Goal: Entertainment & Leisure: Browse casually

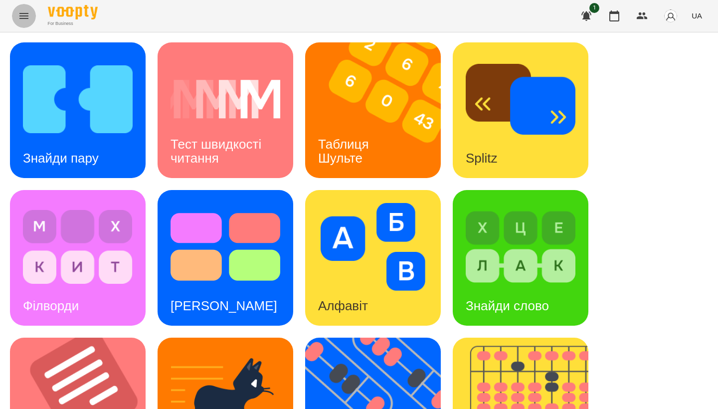
click at [26, 22] on button "Menu" at bounding box center [24, 16] width 24 height 24
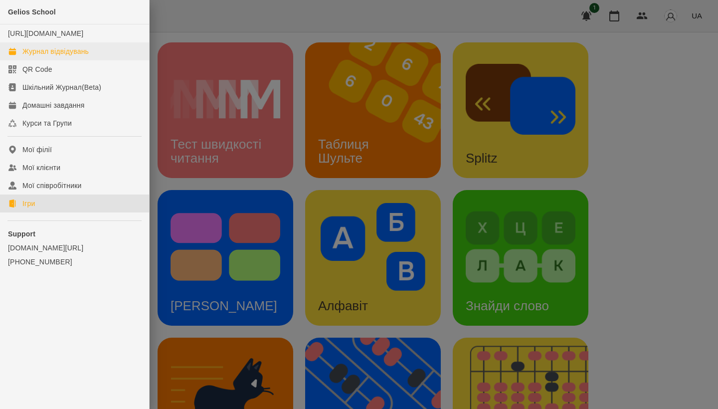
click at [56, 56] on div "Журнал відвідувань" at bounding box center [55, 51] width 66 height 10
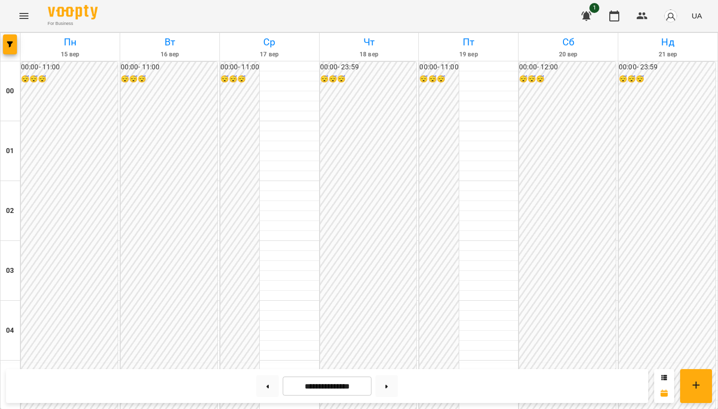
scroll to position [842, 0]
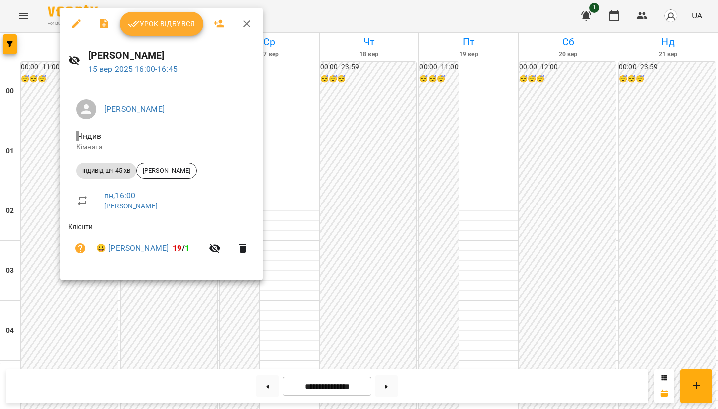
click at [147, 29] on span "Урок відбувся" at bounding box center [162, 24] width 68 height 12
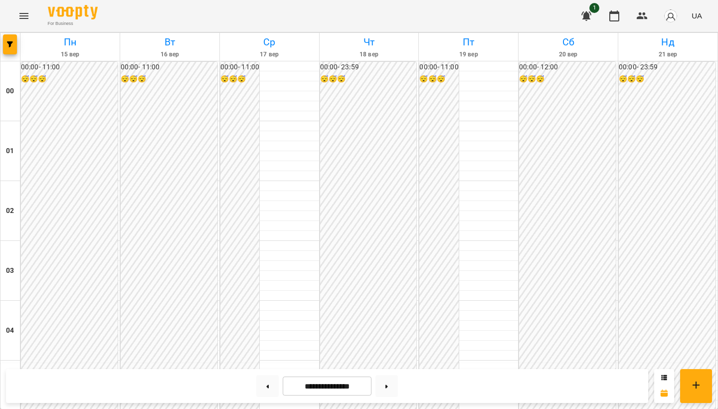
scroll to position [998, 0]
click at [31, 13] on button "Menu" at bounding box center [24, 16] width 24 height 24
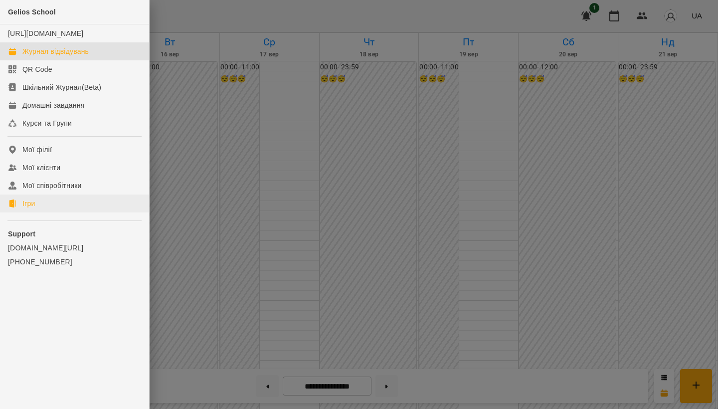
click at [56, 207] on link "Ігри" at bounding box center [74, 204] width 149 height 18
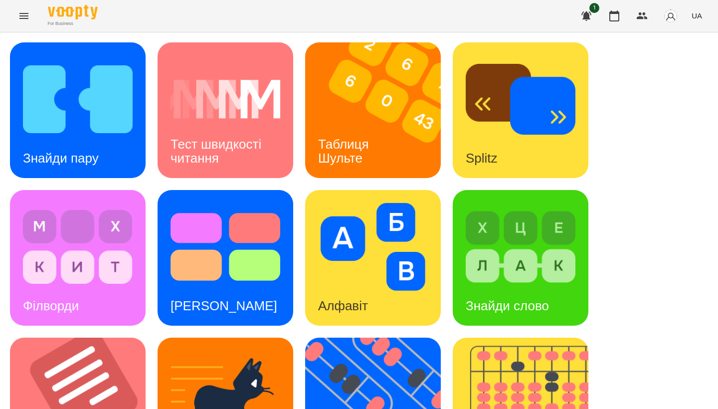
scroll to position [254, 0]
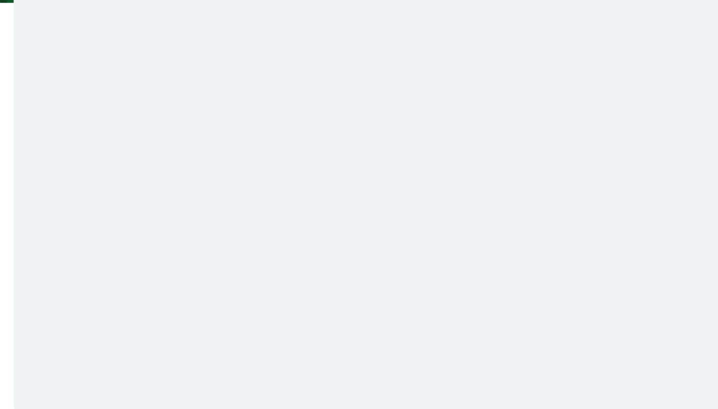
scroll to position [1, 0]
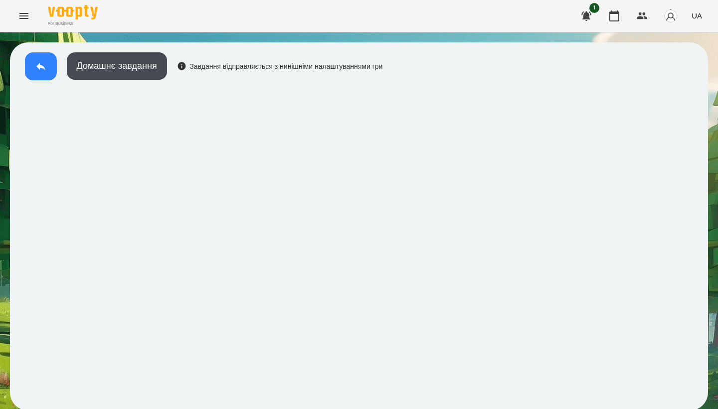
click at [34, 53] on button at bounding box center [41, 66] width 32 height 28
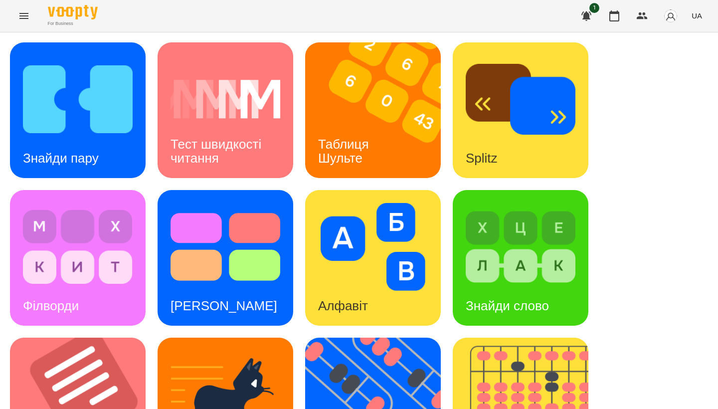
scroll to position [88, 0]
click at [366, 203] on img at bounding box center [373, 247] width 110 height 88
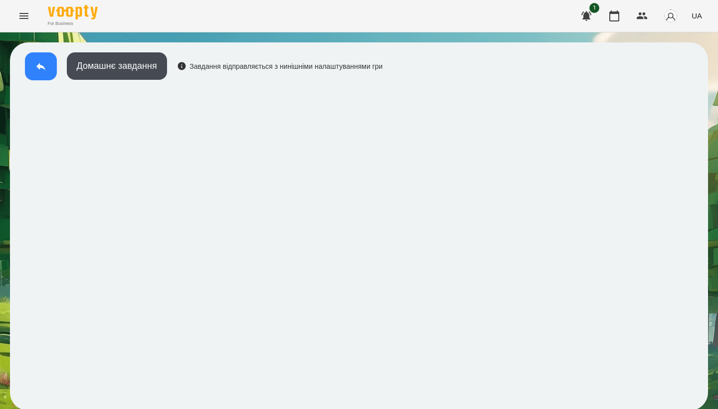
click at [36, 64] on icon at bounding box center [41, 66] width 12 height 12
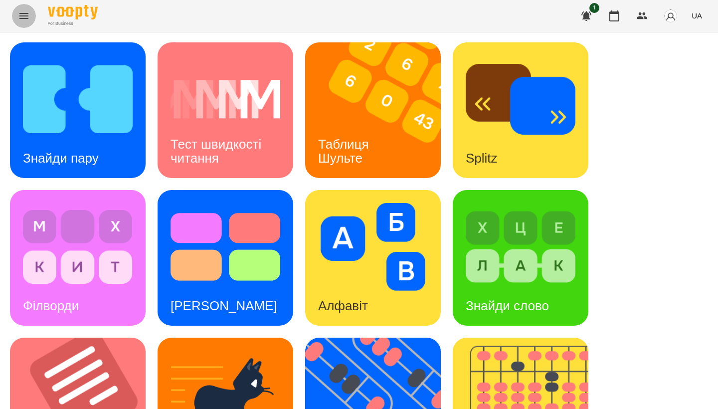
click at [14, 13] on button "Menu" at bounding box center [24, 16] width 24 height 24
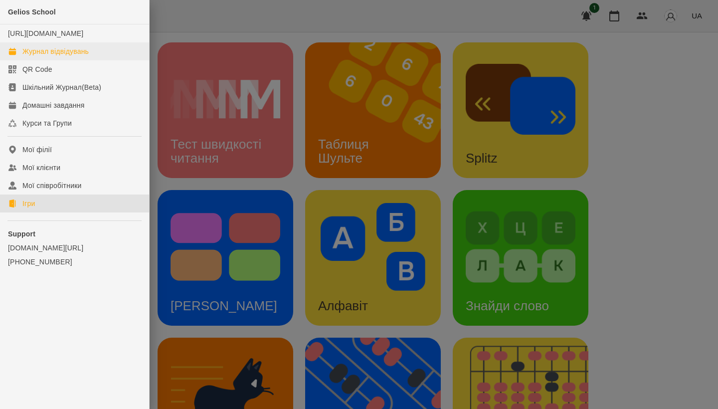
click at [60, 56] on div "Журнал відвідувань" at bounding box center [55, 51] width 66 height 10
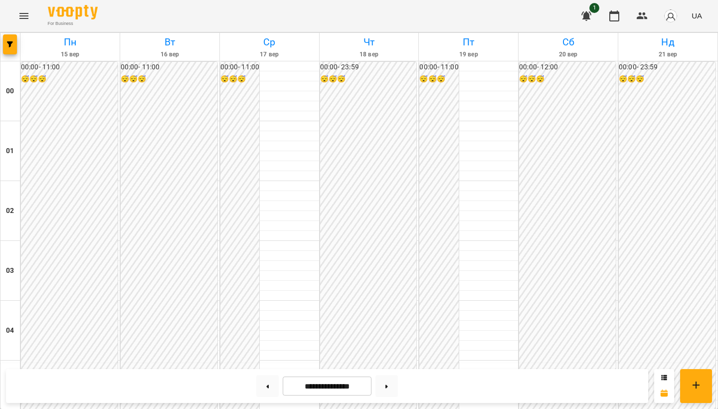
scroll to position [852, 0]
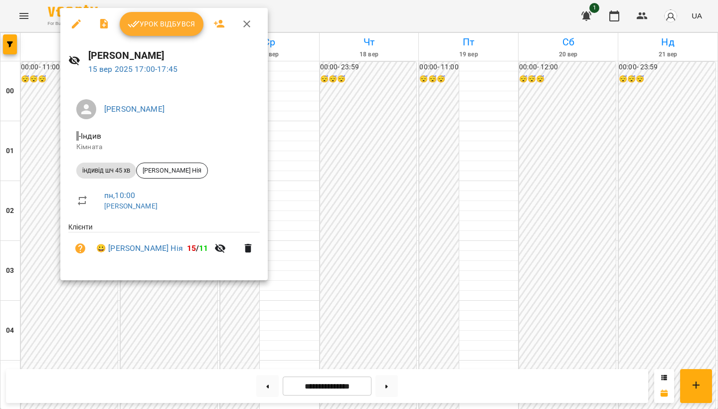
click at [158, 28] on span "Урок відбувся" at bounding box center [162, 24] width 68 height 12
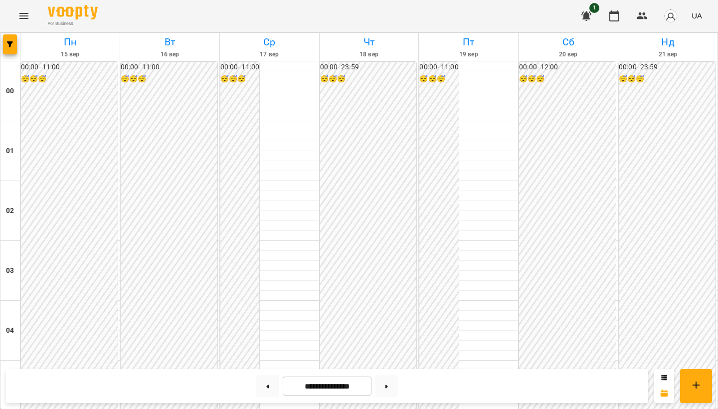
scroll to position [978, 0]
click at [28, 20] on icon "Menu" at bounding box center [24, 16] width 12 height 12
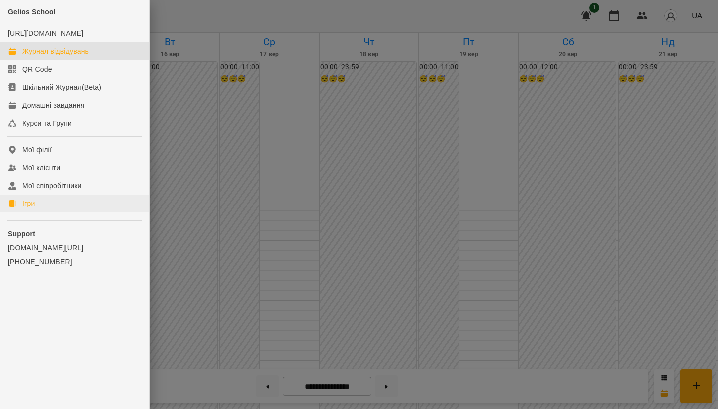
click at [50, 212] on link "Ігри" at bounding box center [74, 204] width 149 height 18
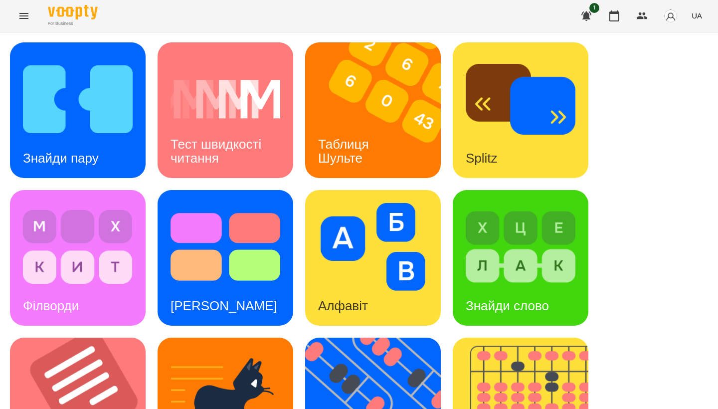
click at [75, 96] on img at bounding box center [78, 99] width 110 height 88
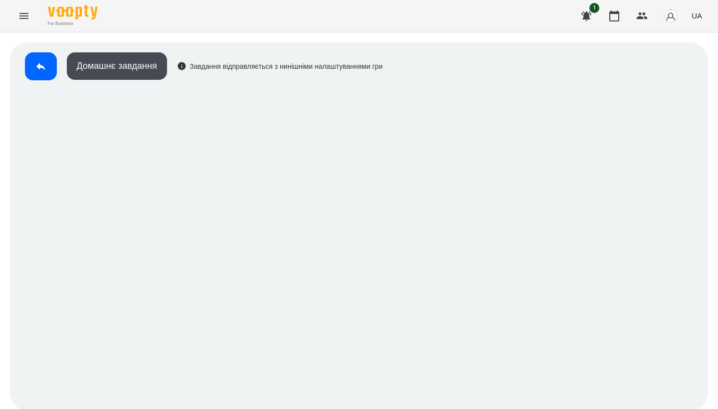
scroll to position [1, 0]
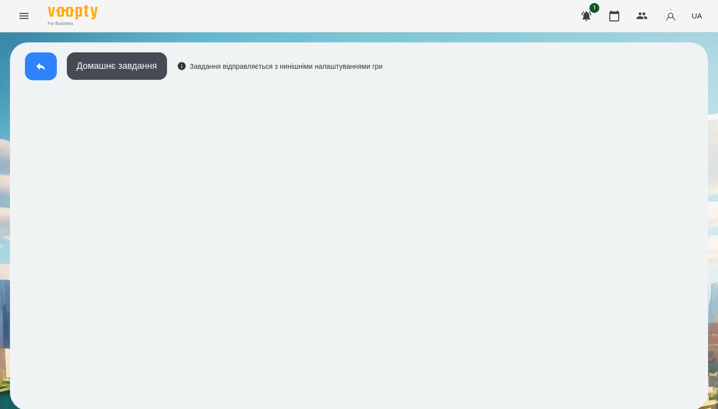
click at [48, 72] on button at bounding box center [41, 66] width 32 height 28
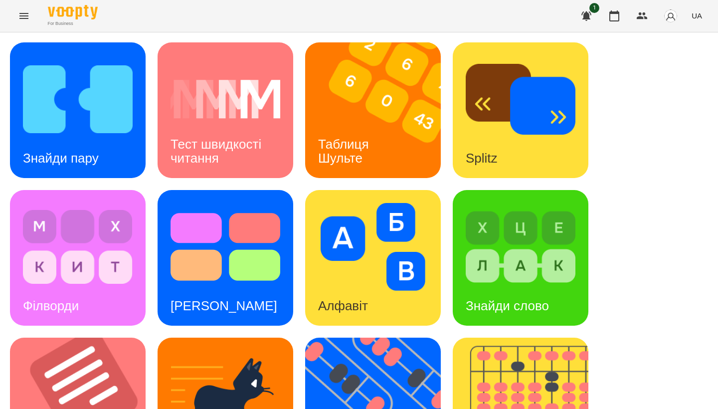
click at [484, 244] on img at bounding box center [521, 247] width 110 height 88
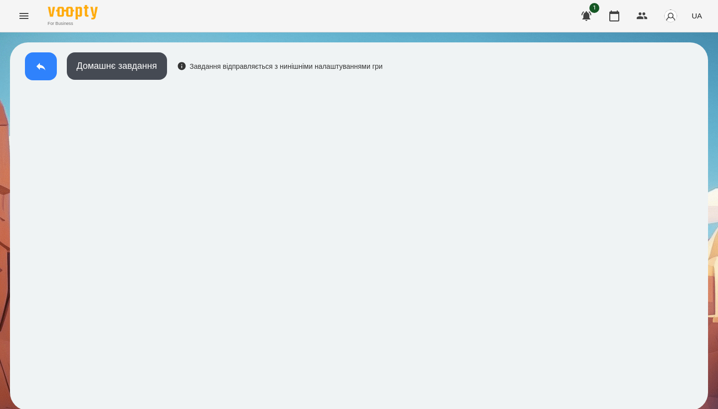
click at [37, 67] on icon at bounding box center [41, 66] width 12 height 12
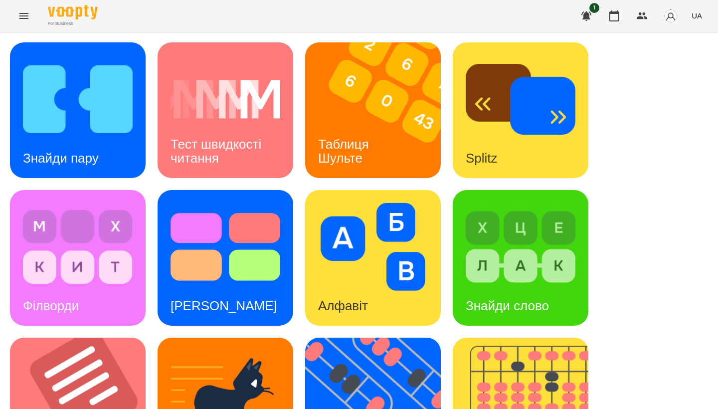
scroll to position [370, 0]
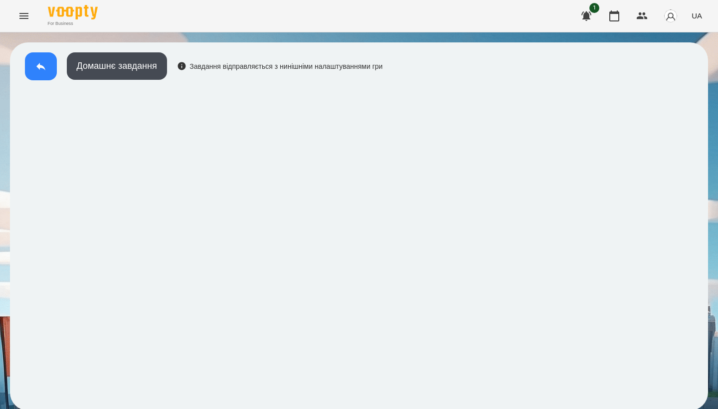
click at [29, 63] on button at bounding box center [41, 66] width 32 height 28
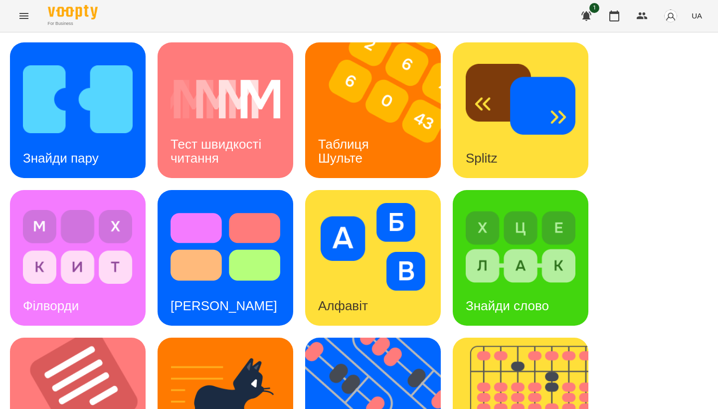
scroll to position [370, 0]
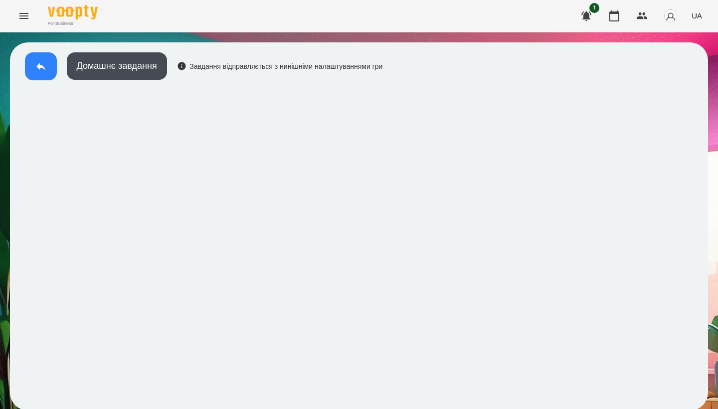
click at [39, 71] on button at bounding box center [41, 66] width 32 height 28
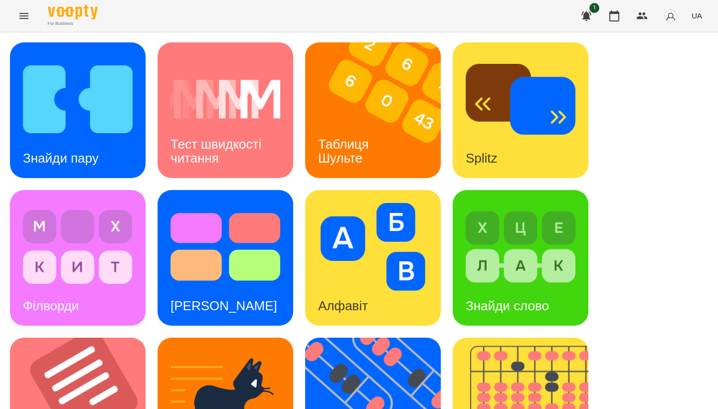
click at [154, 172] on div "Знайди пару Тест швидкості читання Таблиця [PERSON_NAME] Splitz Філворди Тест С…" at bounding box center [359, 405] width 698 height 726
